Goal: Download file/media

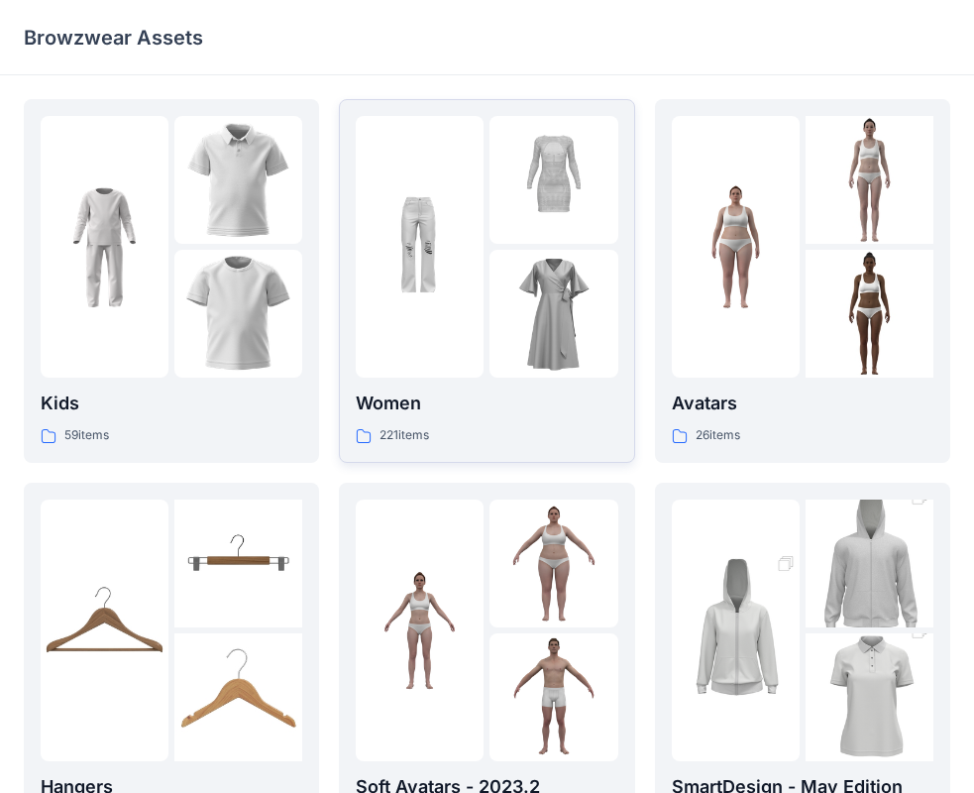
click at [524, 293] on img at bounding box center [553, 314] width 128 height 128
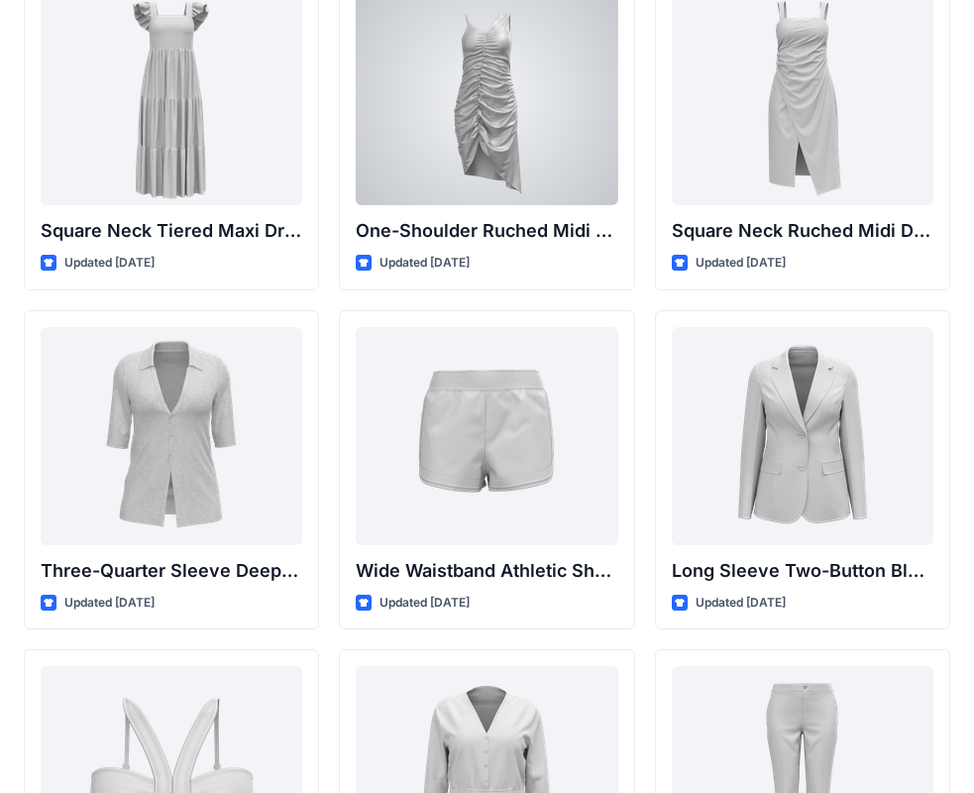
scroll to position [1783, 0]
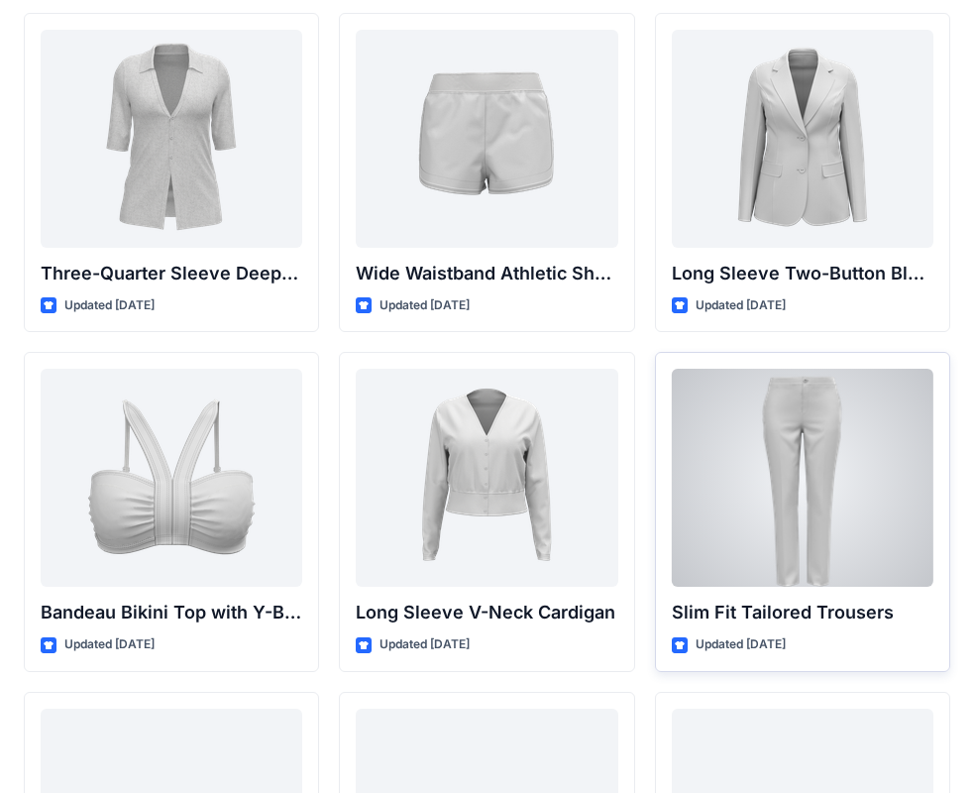
click at [799, 507] on div at bounding box center [803, 478] width 262 height 218
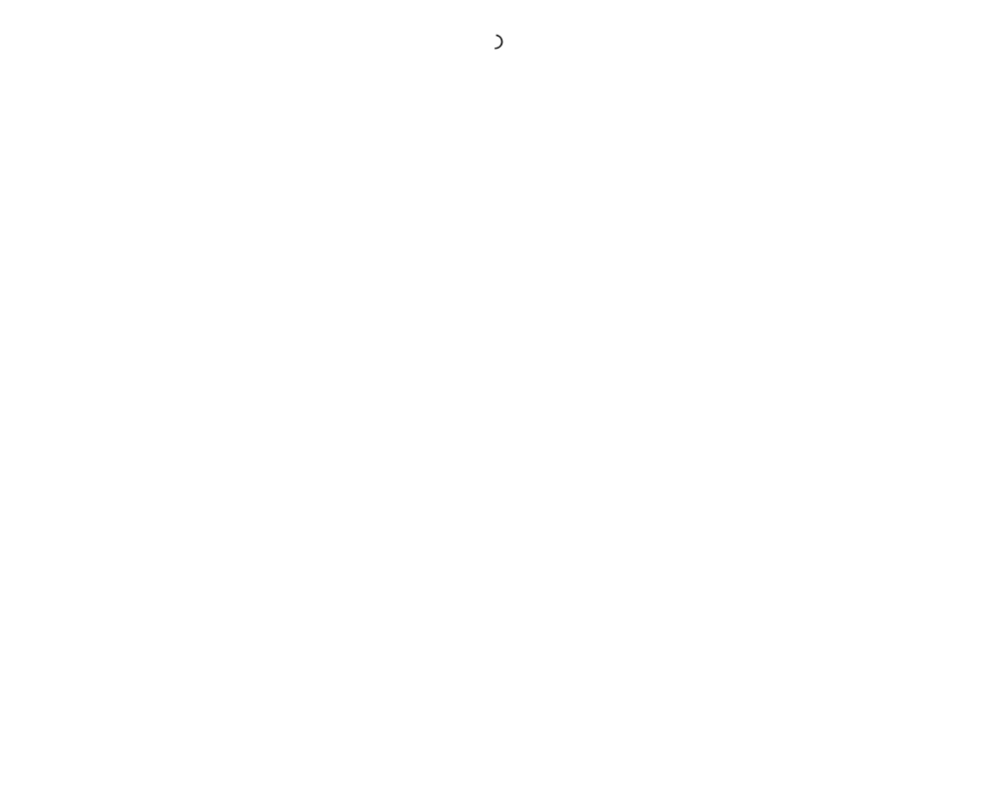
click at [799, 507] on div at bounding box center [495, 396] width 991 height 793
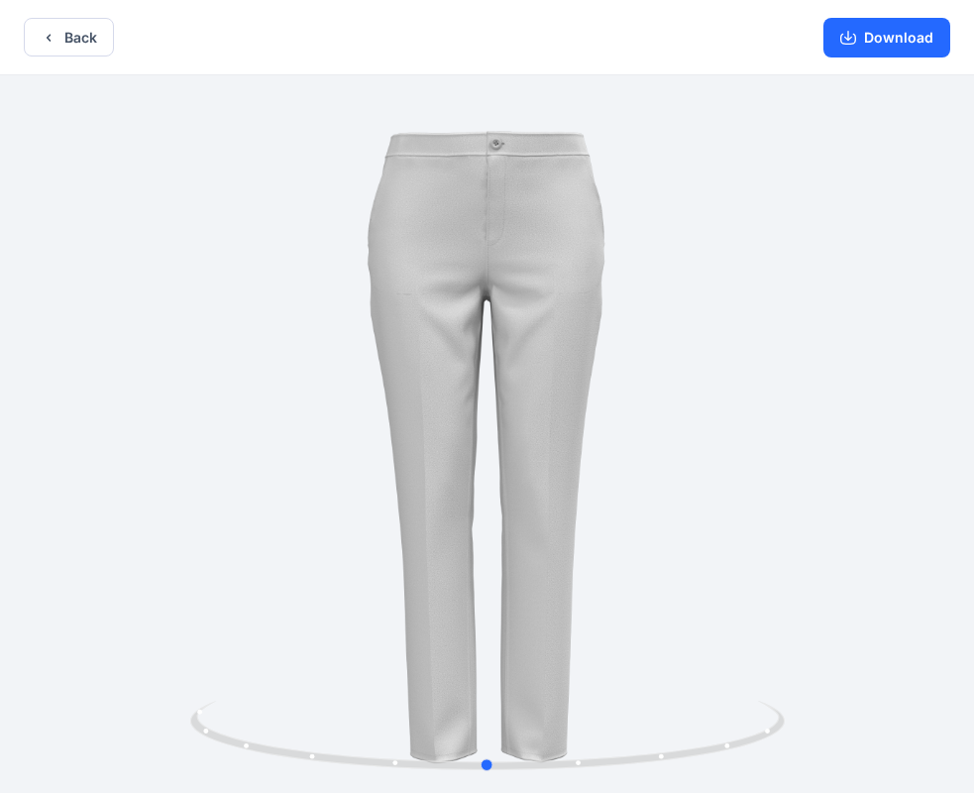
click at [603, 352] on div at bounding box center [487, 435] width 974 height 721
click at [865, 39] on button "Download" at bounding box center [886, 38] width 127 height 40
click at [50, 34] on icon "button" at bounding box center [49, 38] width 16 height 16
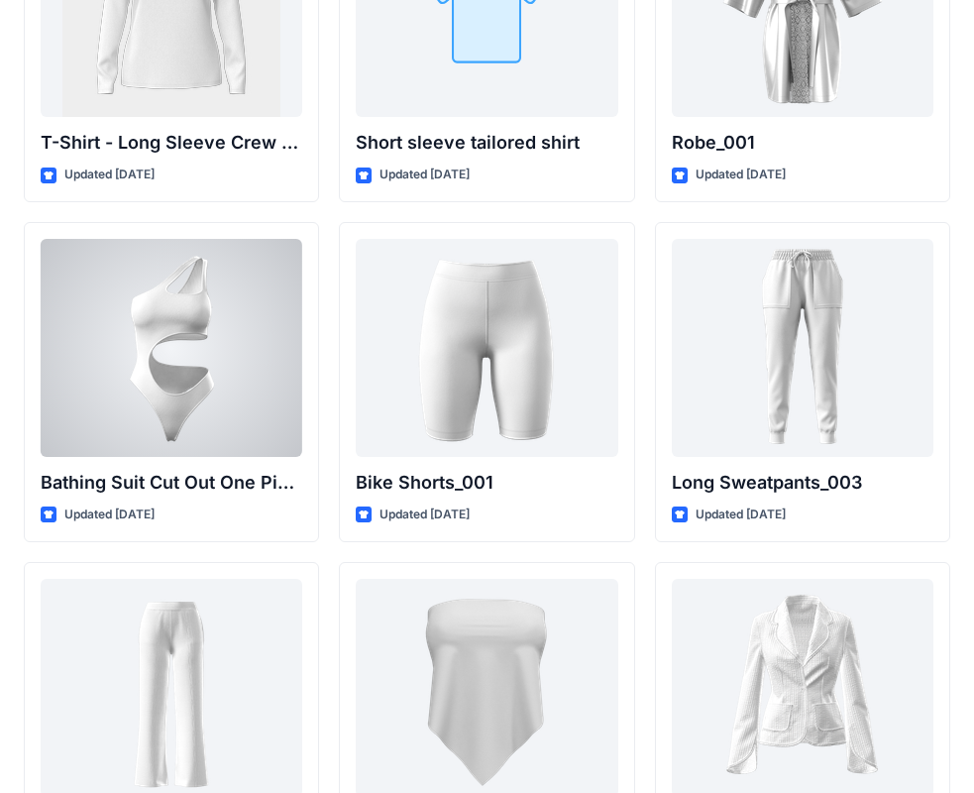
scroll to position [21695, 0]
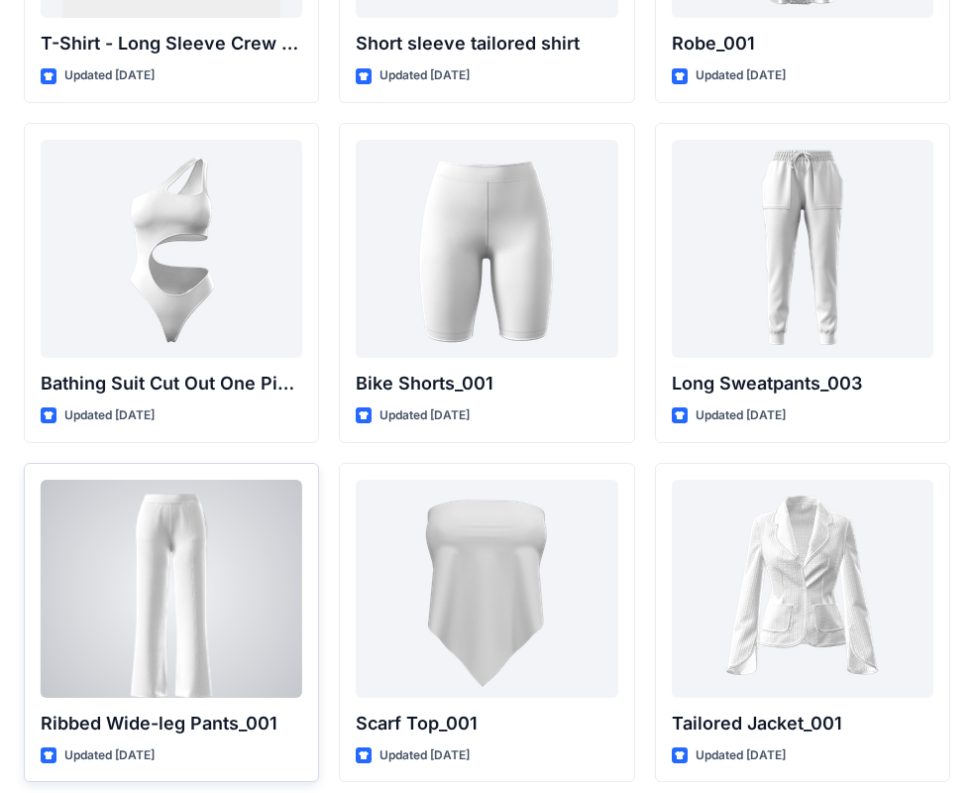
click at [143, 601] on div at bounding box center [172, 588] width 262 height 218
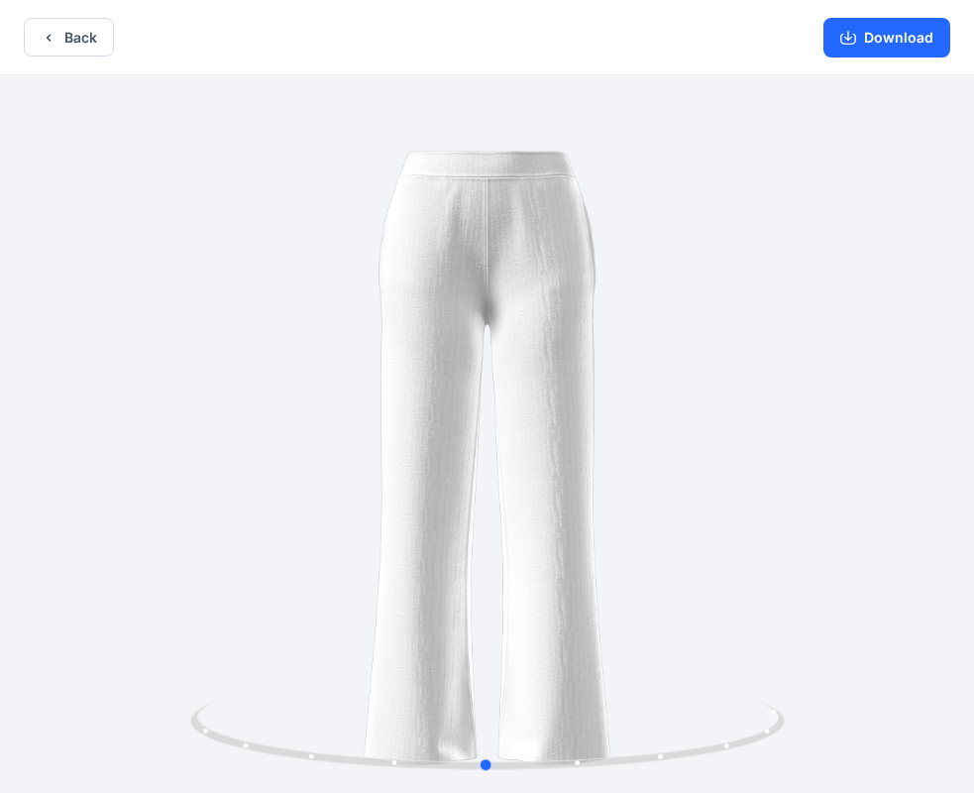
drag, startPoint x: 663, startPoint y: 415, endPoint x: 662, endPoint y: 371, distance: 43.6
click at [662, 371] on div at bounding box center [487, 435] width 974 height 721
click at [883, 36] on button "Download" at bounding box center [886, 38] width 127 height 40
